Goal: Task Accomplishment & Management: Manage account settings

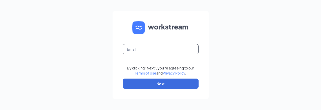
click at [141, 49] on input "text" at bounding box center [161, 49] width 76 height 10
type input "lkbranden4@gmail.com"
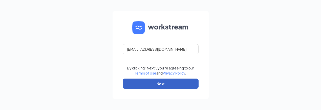
click at [164, 84] on button "Next" at bounding box center [161, 83] width 76 height 10
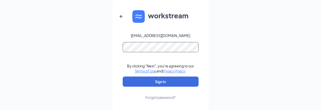
click at [123, 76] on button "Sign In" at bounding box center [161, 81] width 76 height 10
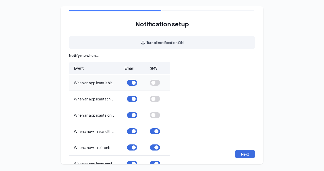
click at [83, 80] on span "When an applicant is hired and ready to be onboarded" at bounding box center [118, 82] width 88 height 5
click at [95, 83] on span "When an applicant is hired and ready to be onboarded" at bounding box center [118, 82] width 88 height 5
click at [133, 81] on button "button" at bounding box center [132, 83] width 10 height 6
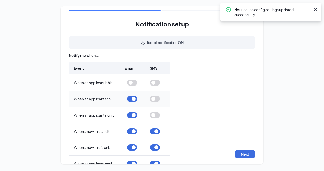
click at [134, 98] on button "button" at bounding box center [132, 99] width 10 height 6
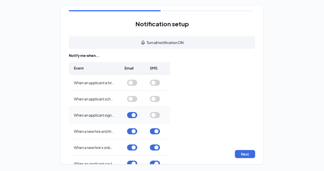
click at [132, 110] on button "button" at bounding box center [132, 115] width 10 height 6
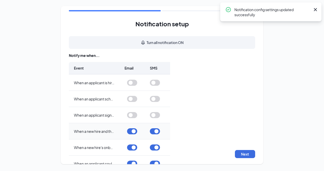
click at [134, 110] on div at bounding box center [132, 131] width 10 height 15
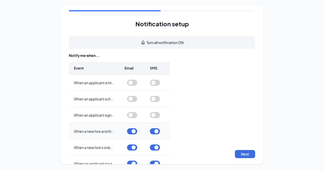
click at [133, 110] on button "button" at bounding box center [132, 131] width 10 height 6
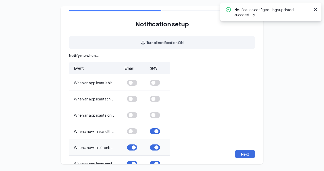
click at [132, 110] on button "button" at bounding box center [132, 148] width 10 height 6
click at [132, 110] on button "button" at bounding box center [132, 164] width 10 height 6
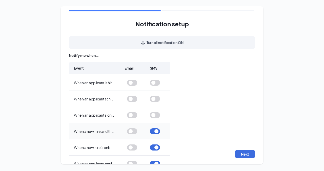
click at [153, 110] on button "button" at bounding box center [155, 131] width 10 height 6
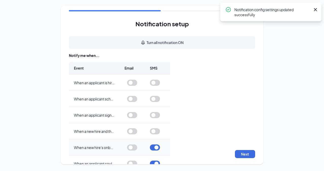
click at [153, 110] on button "button" at bounding box center [155, 148] width 10 height 6
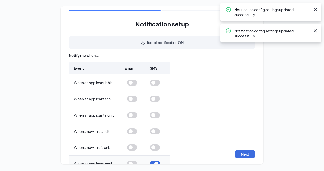
click at [156, 110] on button "button" at bounding box center [155, 164] width 10 height 6
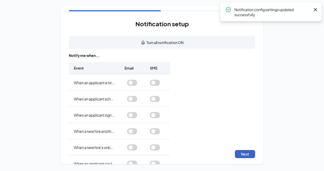
click at [246, 110] on button "Next" at bounding box center [245, 154] width 20 height 8
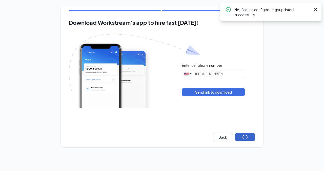
type input "(330) 770-2617"
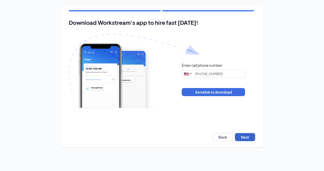
click at [246, 110] on button "Next" at bounding box center [245, 137] width 20 height 8
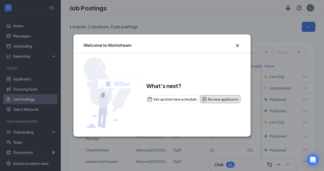
click at [217, 101] on button "Review applicants" at bounding box center [220, 99] width 40 height 8
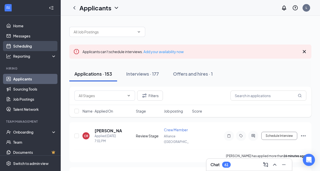
click at [28, 45] on link "Scheduling" at bounding box center [34, 46] width 43 height 10
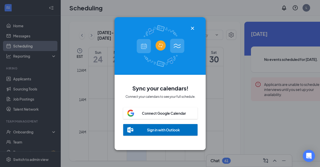
scroll to position [249, 0]
click at [194, 26] on icon "Cross" at bounding box center [193, 28] width 6 height 6
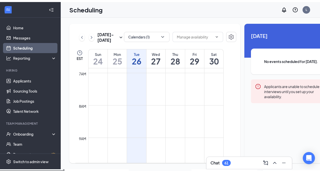
scroll to position [222, 0]
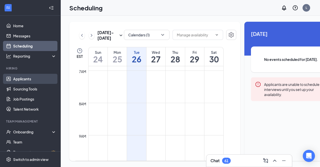
click at [21, 80] on link "Applicants" at bounding box center [34, 79] width 43 height 10
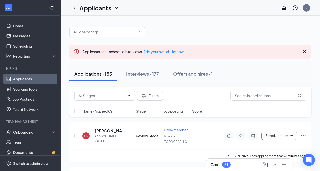
click at [108, 111] on span "Name · Applied On" at bounding box center [98, 111] width 31 height 5
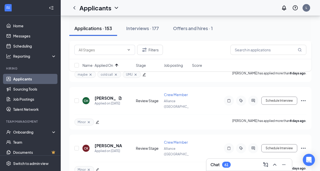
scroll to position [2232, 0]
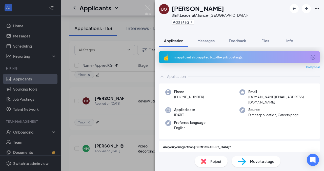
click at [310, 56] on icon "ArrowCircle" at bounding box center [313, 57] width 6 height 6
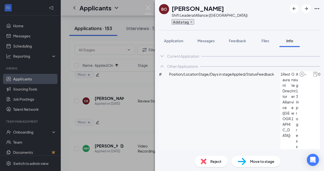
click at [175, 22] on button "Add a tag" at bounding box center [183, 21] width 23 height 5
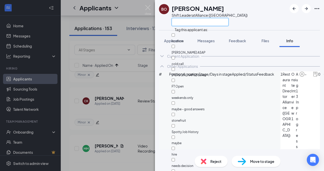
click at [176, 23] on input "text" at bounding box center [200, 22] width 57 height 8
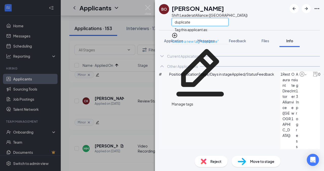
type input "duplicate"
click at [198, 39] on link "Create a new tag "duplicate"" at bounding box center [195, 41] width 47 height 5
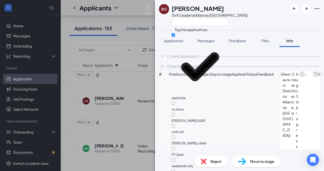
click at [247, 24] on div "[PERSON_NAME] Shift Leader at [GEOGRAPHIC_DATA] ([GEOGRAPHIC_DATA])" at bounding box center [239, 15] width 169 height 30
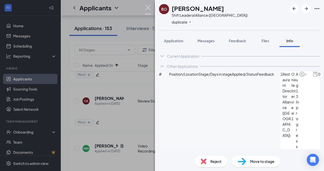
click at [150, 8] on img at bounding box center [148, 10] width 6 height 10
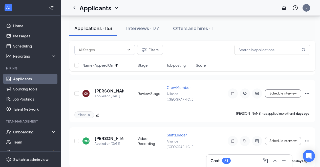
scroll to position [2237, 0]
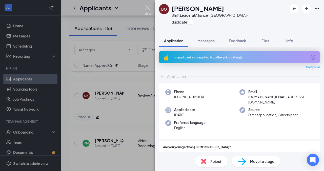
click at [148, 9] on img at bounding box center [148, 10] width 6 height 10
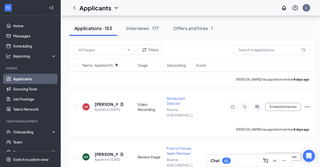
scroll to position [2361, 0]
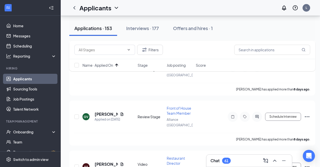
drag, startPoint x: 135, startPoint y: 92, endPoint x: 154, endPoint y: 92, distance: 19.0
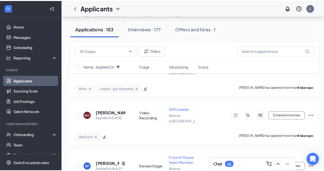
scroll to position [2529, 0]
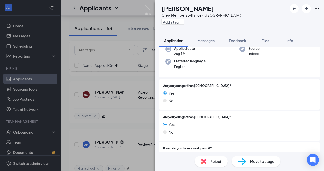
scroll to position [42, 0]
click at [180, 20] on button "Add a tag" at bounding box center [172, 21] width 23 height 5
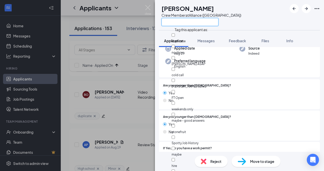
click at [182, 23] on input "text" at bounding box center [189, 22] width 57 height 8
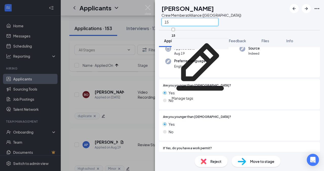
type input "15"
click at [175, 31] on input "15" at bounding box center [173, 29] width 3 height 3
checkbox input "true"
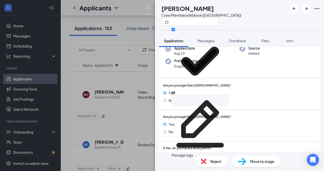
click at [265, 27] on div "ML [PERSON_NAME] Crew Member at [GEOGRAPHIC_DATA] ([GEOGRAPHIC_DATA]) 15" at bounding box center [239, 15] width 169 height 30
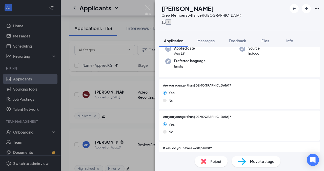
click at [170, 21] on icon "Plus" at bounding box center [168, 22] width 3 height 3
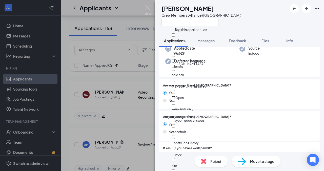
click at [248, 27] on div "ML [PERSON_NAME] Crew Member at [GEOGRAPHIC_DATA] ([GEOGRAPHIC_DATA])" at bounding box center [239, 15] width 169 height 30
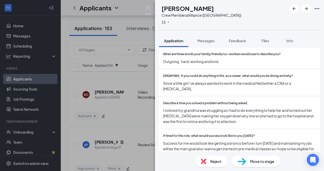
scroll to position [302, 0]
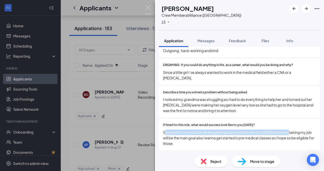
drag, startPoint x: 165, startPoint y: 127, endPoint x: 286, endPoint y: 128, distance: 122.0
click at [286, 130] on span "Success for me would look like getting a bronco before i turn [DATE] and mainta…" at bounding box center [239, 138] width 153 height 17
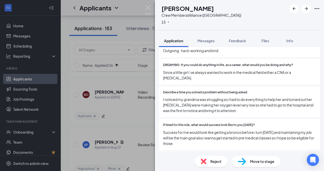
click at [294, 139] on span "Success for me would look like getting a bronco before i turn [DATE] and mainta…" at bounding box center [239, 138] width 153 height 17
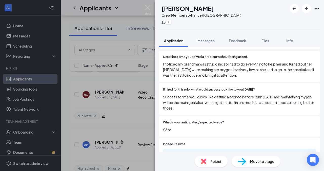
scroll to position [338, 0]
drag, startPoint x: 163, startPoint y: 123, endPoint x: 172, endPoint y: 123, distance: 9.4
click at [173, 127] on span "$8 hr" at bounding box center [239, 130] width 153 height 6
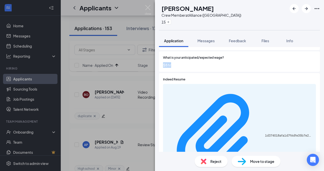
scroll to position [406, 0]
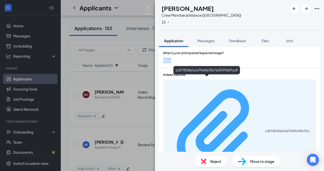
click at [265, 129] on div "1d374018afa1d7f6dfe35b7e255992b9.pdf" at bounding box center [289, 131] width 48 height 4
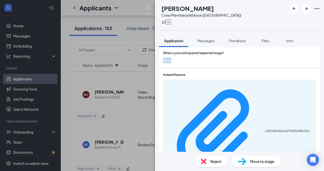
click at [171, 24] on button "button" at bounding box center [169, 21] width 6 height 5
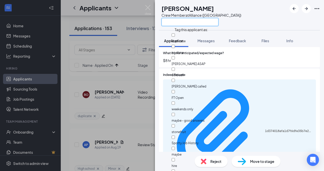
click at [189, 24] on input "text" at bounding box center [189, 22] width 57 height 8
click at [249, 24] on div "ML [PERSON_NAME] Crew Member at [GEOGRAPHIC_DATA] ([GEOGRAPHIC_DATA])" at bounding box center [239, 15] width 169 height 30
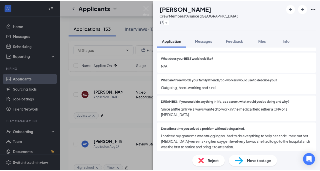
scroll to position [252, 0]
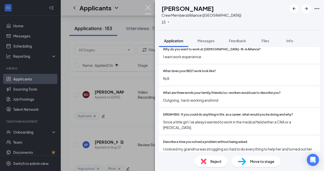
click at [147, 9] on img at bounding box center [148, 10] width 6 height 10
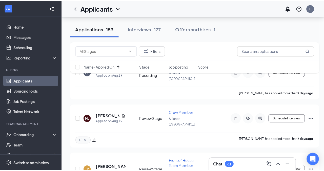
scroll to position [2891, 0]
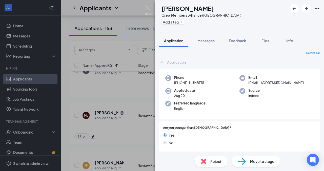
scroll to position [46, 0]
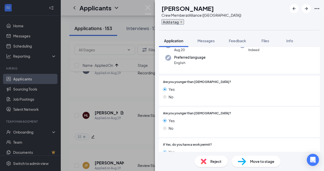
click at [182, 21] on button "Add a tag" at bounding box center [172, 21] width 23 height 5
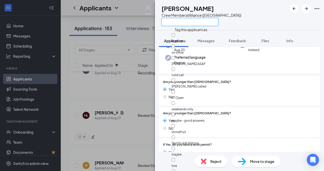
click at [183, 22] on input "text" at bounding box center [189, 22] width 57 height 8
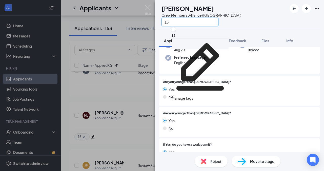
type input "15"
click at [186, 34] on div "15" at bounding box center [200, 32] width 57 height 11
checkbox input "true"
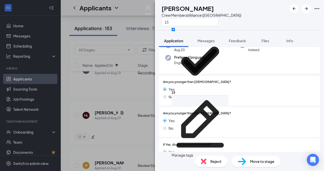
click at [264, 20] on div "[PERSON_NAME] Crew Member at [GEOGRAPHIC_DATA] ([GEOGRAPHIC_DATA]) 15" at bounding box center [239, 15] width 169 height 30
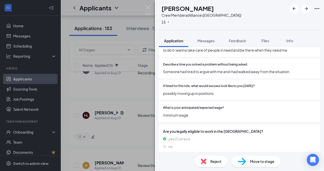
scroll to position [66, 0]
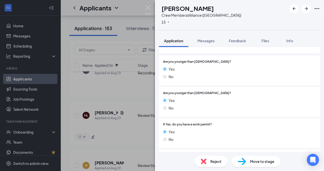
click at [210, 159] on div "Reject" at bounding box center [211, 161] width 33 height 11
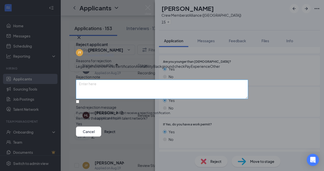
scroll to position [15, 0]
click at [125, 85] on textarea at bounding box center [162, 89] width 172 height 19
type textarea "N"
type textarea "F"
type textarea "Did not have strong answers. 15."
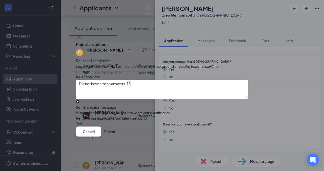
click at [79, 103] on input "Send rejection message If unchecked, the applicant will not receive a rejection…" at bounding box center [77, 101] width 3 height 3
checkbox input "true"
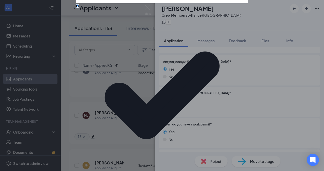
scroll to position [43, 0]
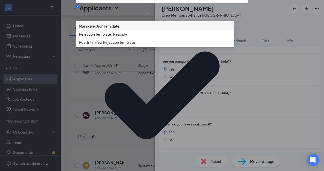
click at [119, 29] on span "Main Rejection Template" at bounding box center [99, 26] width 40 height 6
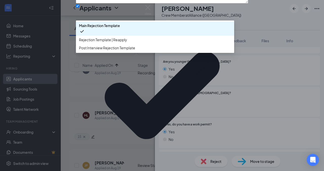
click at [169, 112] on div "Reasons for rejection Legal age No show Fit No certification Availability Backg…" at bounding box center [162, 92] width 172 height 260
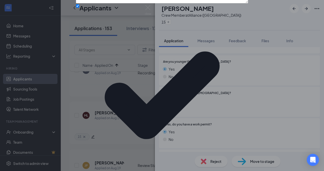
scroll to position [31, 0]
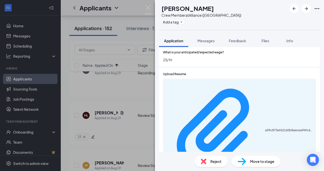
scroll to position [403, 0]
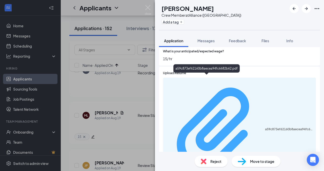
click at [265, 127] on div "a59c873ef62160b8aecea94fc6682b62.pdf" at bounding box center [289, 129] width 48 height 4
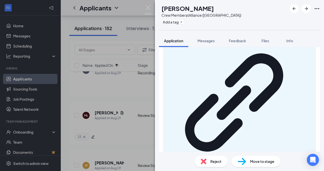
scroll to position [564, 0]
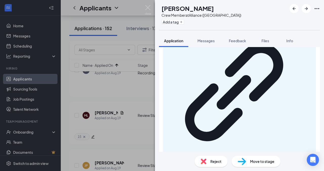
click at [243, 160] on img at bounding box center [242, 161] width 8 height 7
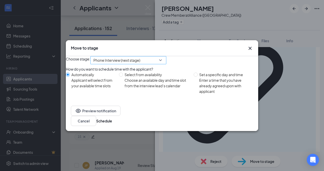
click at [156, 65] on span "Phone Interview (next stage)" at bounding box center [125, 63] width 65 height 14
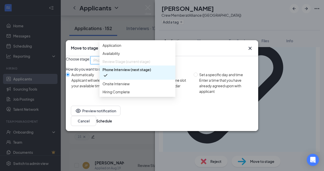
click at [151, 72] on span "Phone Interview (next stage)" at bounding box center [127, 70] width 49 height 6
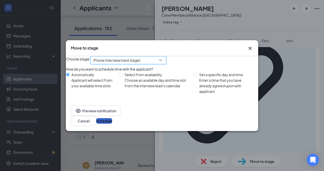
click at [112, 124] on button "Schedule" at bounding box center [104, 121] width 16 height 6
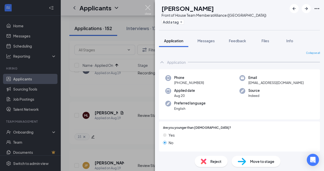
click at [148, 8] on img at bounding box center [148, 10] width 6 height 10
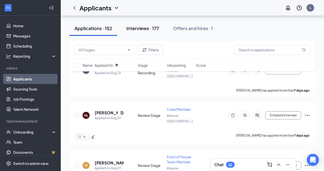
click at [145, 28] on div "Interviews · 177" at bounding box center [142, 28] width 33 height 6
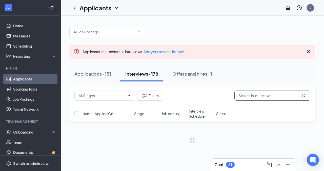
click at [253, 96] on input "text" at bounding box center [272, 96] width 76 height 10
type input "m"
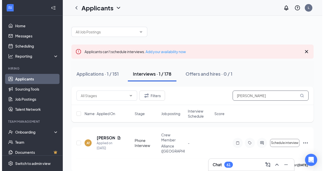
scroll to position [1, 0]
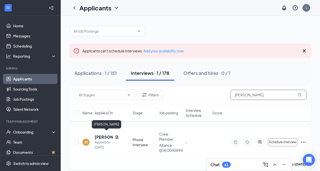
type input "[PERSON_NAME]"
click at [103, 135] on h5 "[PERSON_NAME]" at bounding box center [104, 137] width 18 height 6
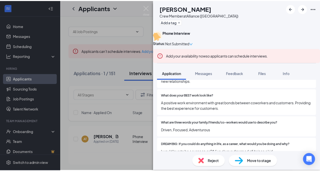
scroll to position [223, 0]
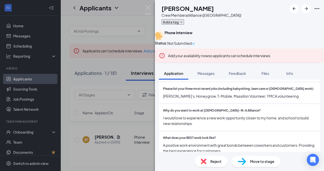
click at [183, 21] on icon "Plus" at bounding box center [181, 22] width 3 height 3
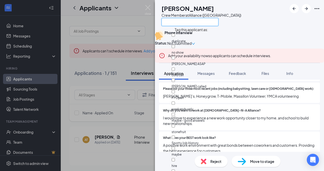
click at [192, 24] on input "text" at bounding box center [189, 22] width 57 height 8
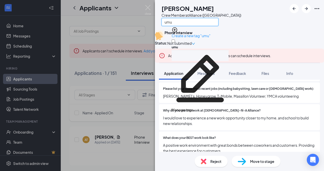
type input "umu"
click at [175, 39] on input "umu" at bounding box center [173, 40] width 3 height 3
checkbox input "true"
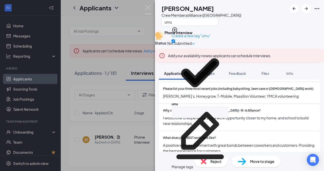
click at [260, 26] on div "AT [PERSON_NAME] Crew Member at [GEOGRAPHIC_DATA] ([GEOGRAPHIC_DATA]) umu" at bounding box center [239, 15] width 169 height 30
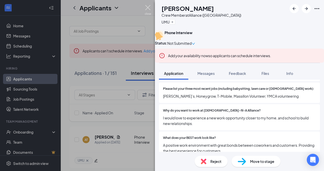
click at [149, 7] on img at bounding box center [148, 10] width 6 height 10
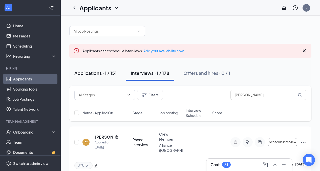
click at [99, 72] on div "Applications · 1 / 151" at bounding box center [95, 73] width 42 height 6
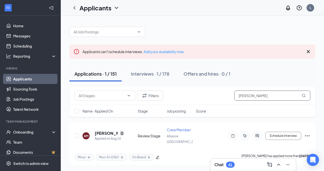
drag, startPoint x: 270, startPoint y: 97, endPoint x: 222, endPoint y: 96, distance: 47.1
click at [222, 96] on div "Filters [PERSON_NAME]" at bounding box center [192, 96] width 236 height 10
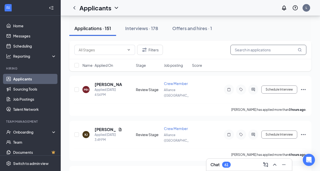
scroll to position [184, 0]
